Goal: Transaction & Acquisition: Purchase product/service

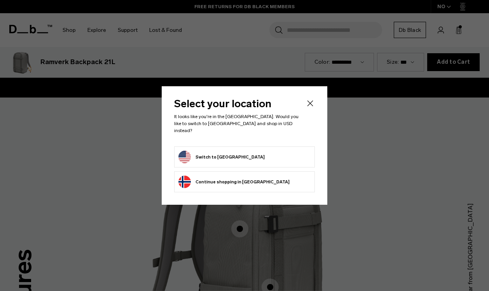
scroll to position [874, 0]
